Goal: Information Seeking & Learning: Find specific fact

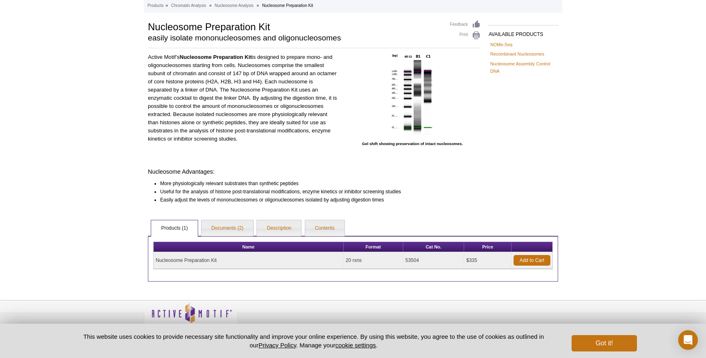
scroll to position [69, 0]
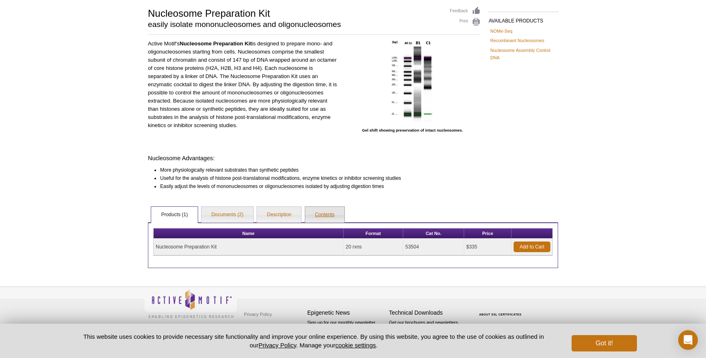
click at [314, 210] on link "Contents" at bounding box center [324, 215] width 39 height 16
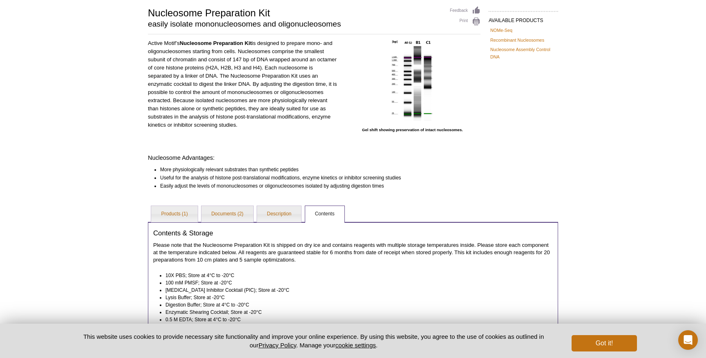
scroll to position [57, 0]
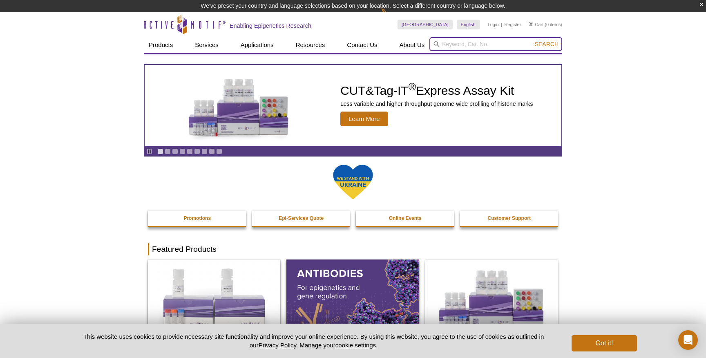
click at [457, 43] on input "search" at bounding box center [495, 44] width 133 height 14
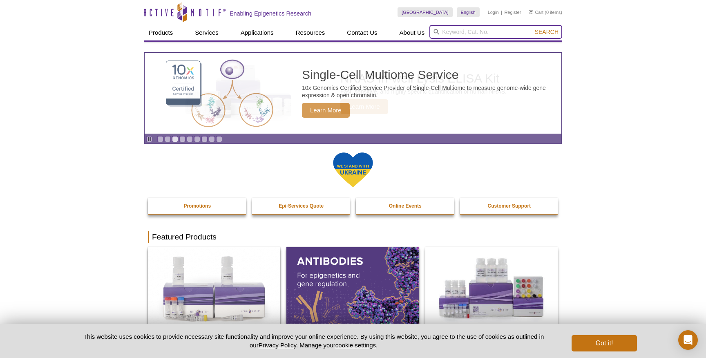
type input "0"
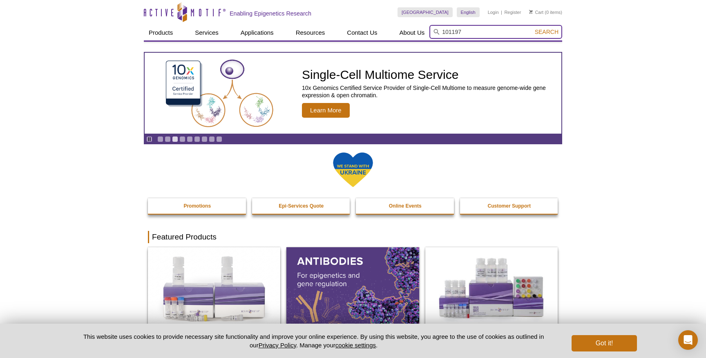
type input "101197"
click at [532, 28] on button "Search" at bounding box center [546, 31] width 29 height 7
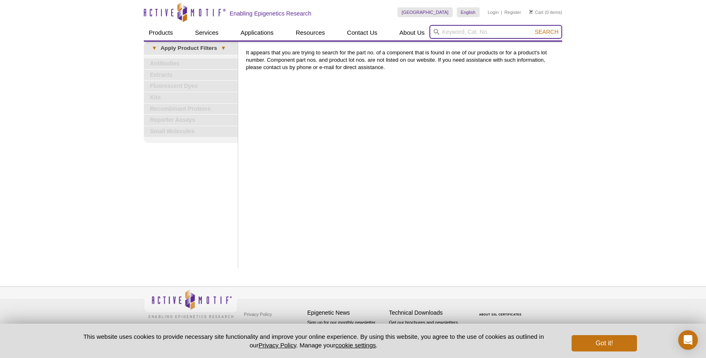
click at [462, 32] on input "search" at bounding box center [495, 32] width 133 height 14
type input "enzymatic sheering cocktail"
click at [532, 28] on button "Search" at bounding box center [546, 31] width 29 height 7
